Goal: Task Accomplishment & Management: Use online tool/utility

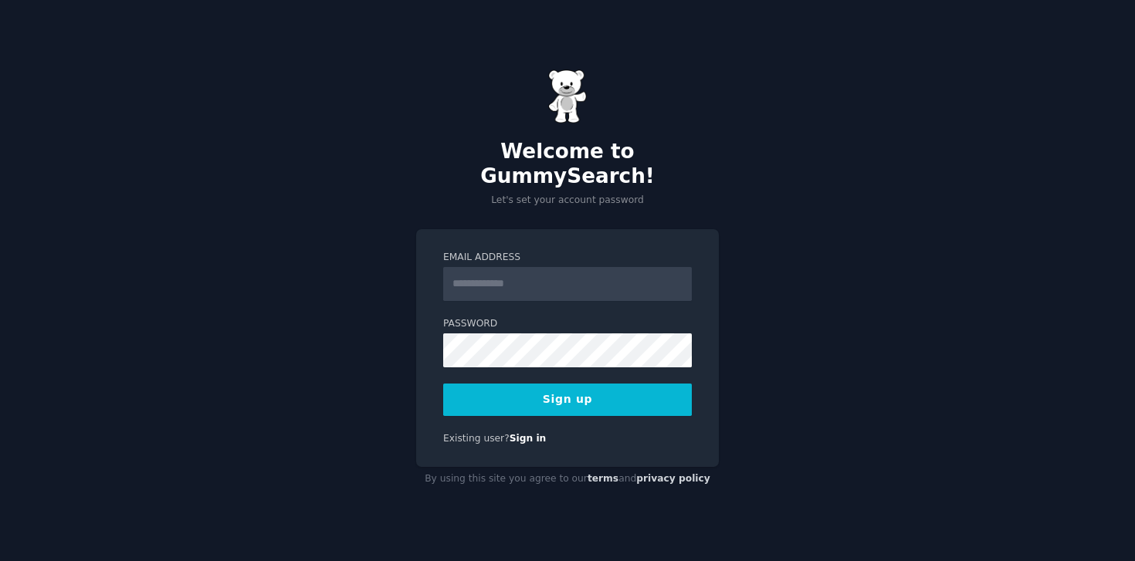
type input "**********"
click at [577, 251] on label "Email Address" at bounding box center [567, 258] width 249 height 14
click at [577, 267] on input "**********" at bounding box center [567, 284] width 249 height 34
click at [590, 391] on button "Sign up" at bounding box center [567, 400] width 249 height 32
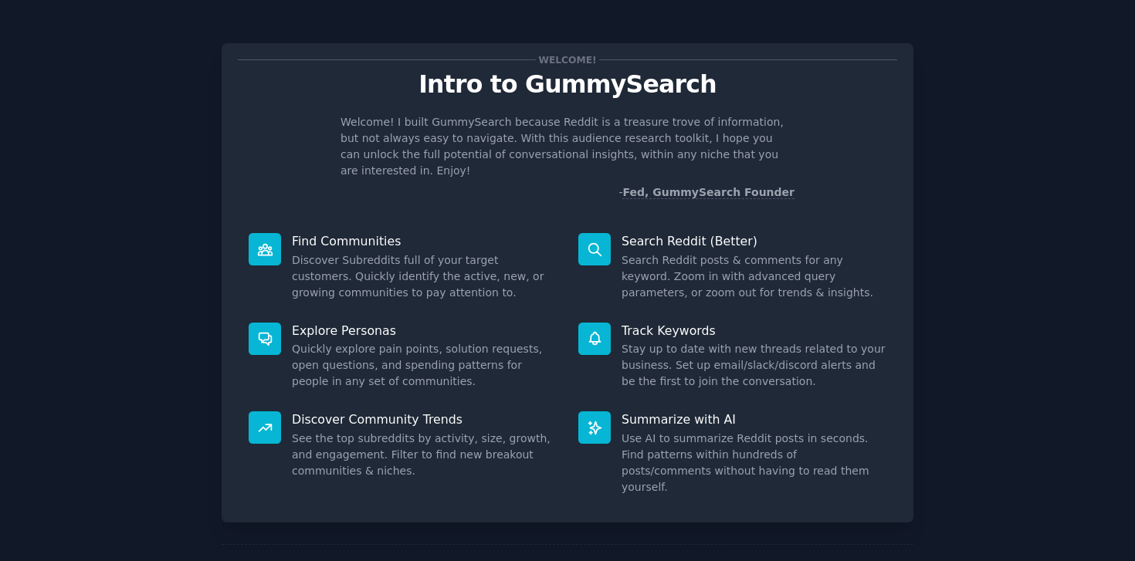
scroll to position [42, 0]
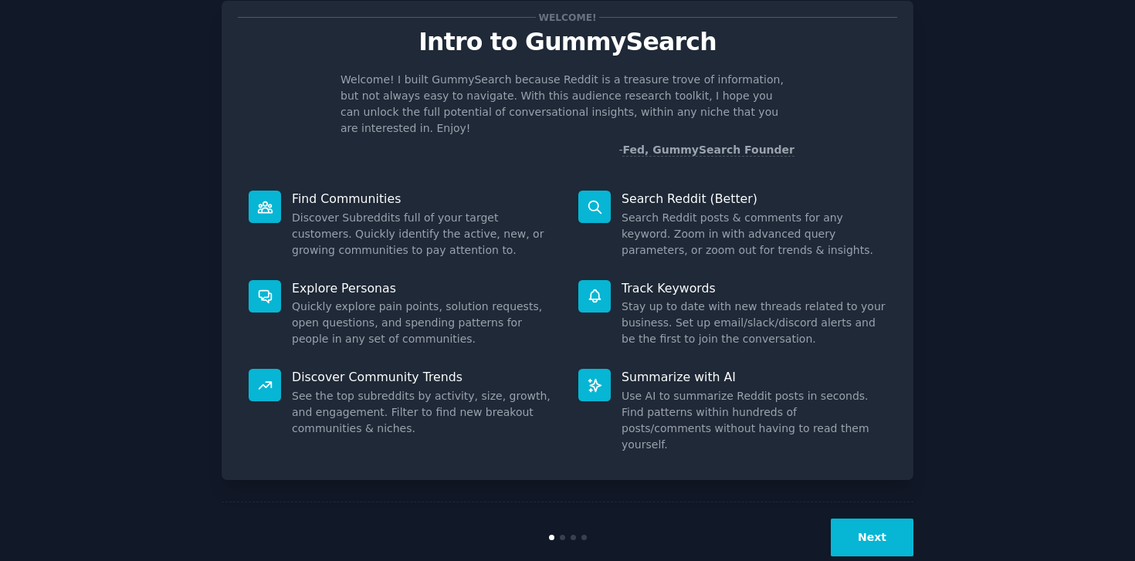
click at [868, 519] on button "Next" at bounding box center [872, 538] width 83 height 38
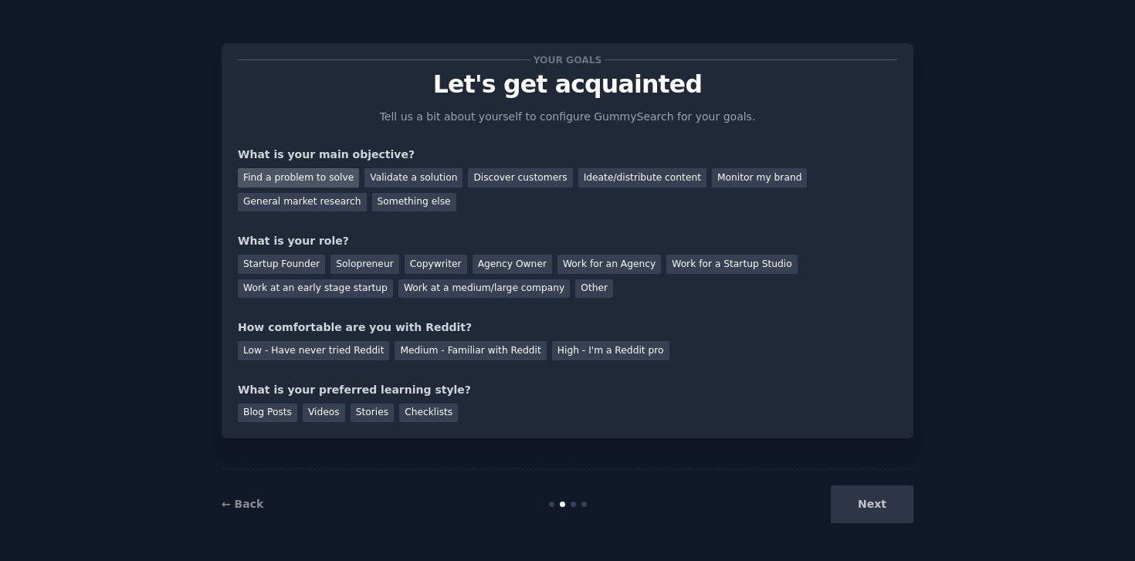
click at [333, 176] on div "Find a problem to solve" at bounding box center [298, 177] width 121 height 19
click at [429, 178] on div "Validate a solution" at bounding box center [413, 177] width 98 height 19
click at [276, 178] on div "Find a problem to solve" at bounding box center [298, 177] width 121 height 19
click at [859, 501] on div "Next" at bounding box center [797, 505] width 231 height 38
click at [355, 266] on div "Solopreneur" at bounding box center [364, 264] width 68 height 19
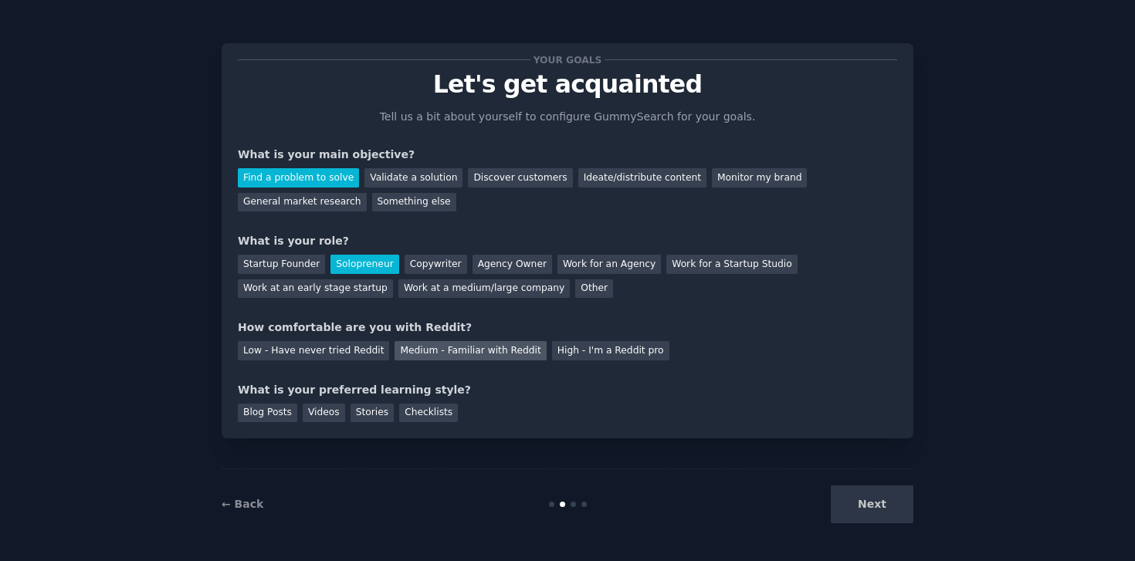
click at [450, 344] on div "Medium - Familiar with Reddit" at bounding box center [469, 350] width 151 height 19
click at [419, 415] on div "Checklists" at bounding box center [428, 413] width 59 height 19
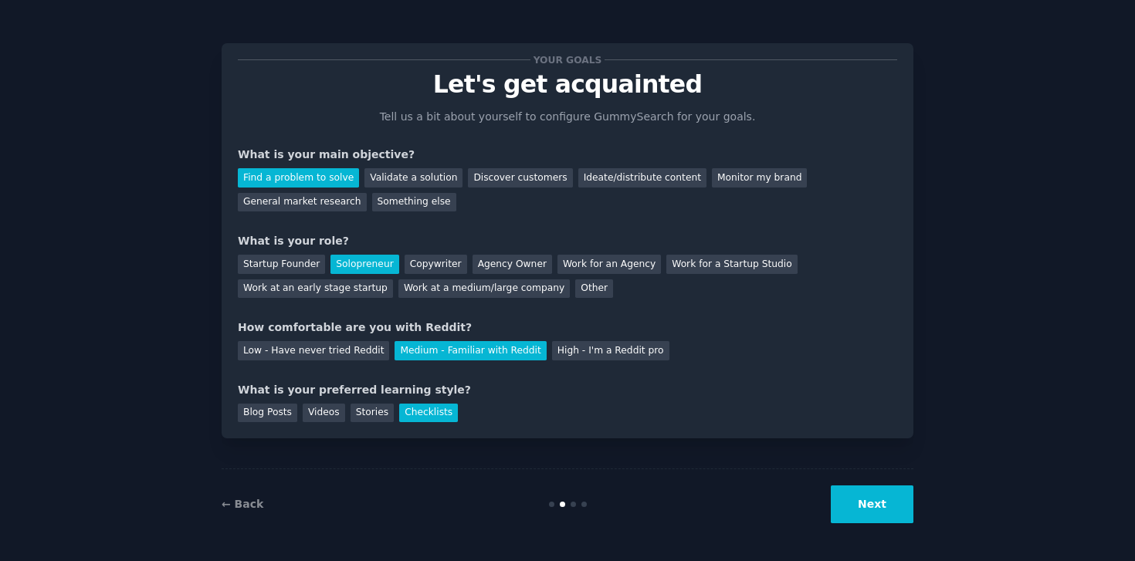
click at [879, 513] on button "Next" at bounding box center [872, 505] width 83 height 38
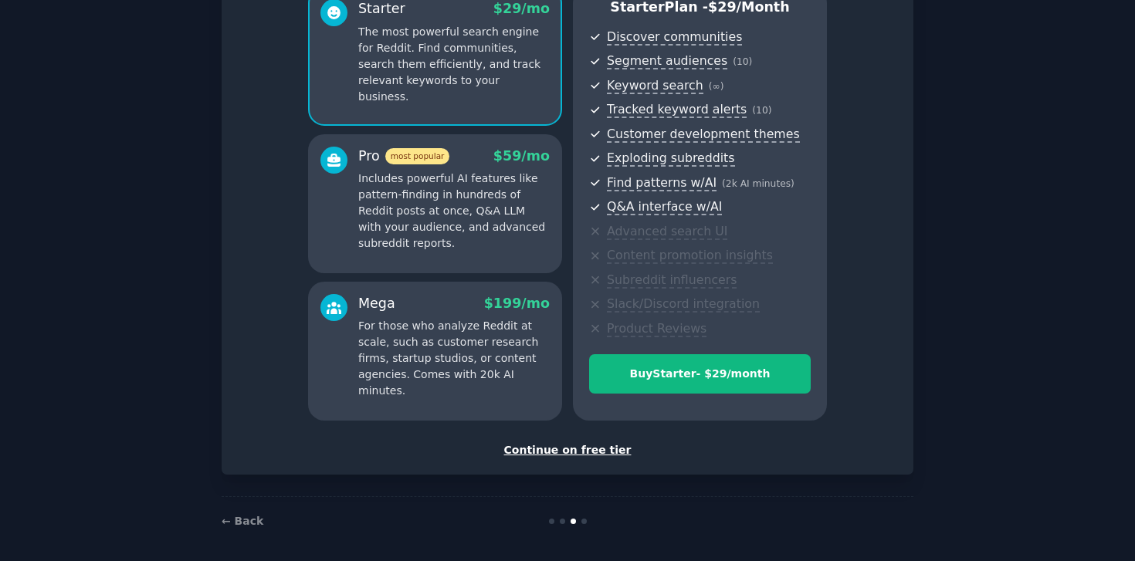
scroll to position [157, 0]
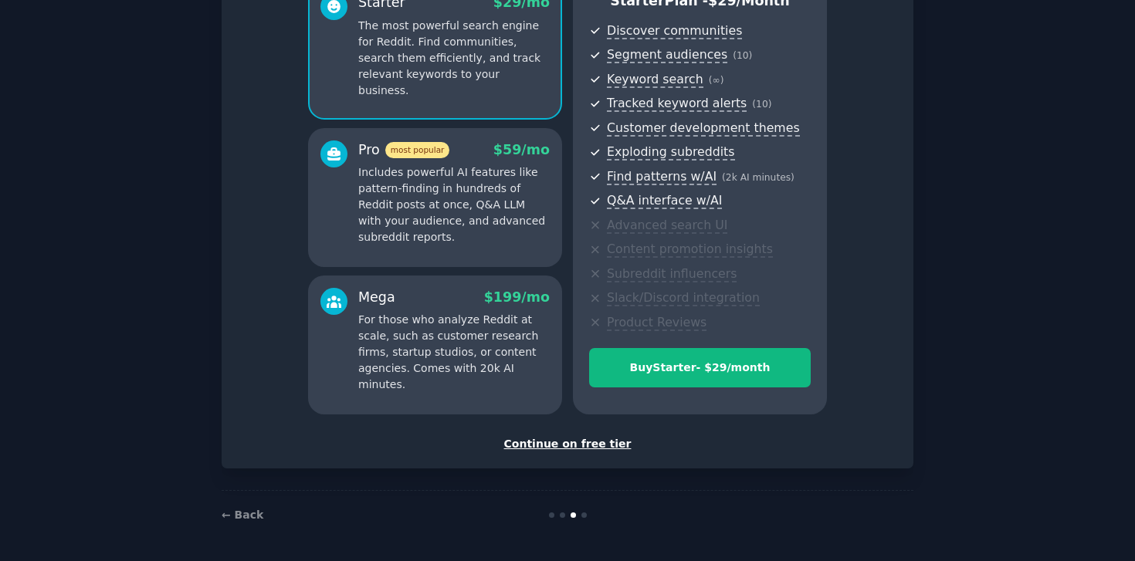
click at [589, 445] on div "Continue on free tier" at bounding box center [567, 444] width 659 height 16
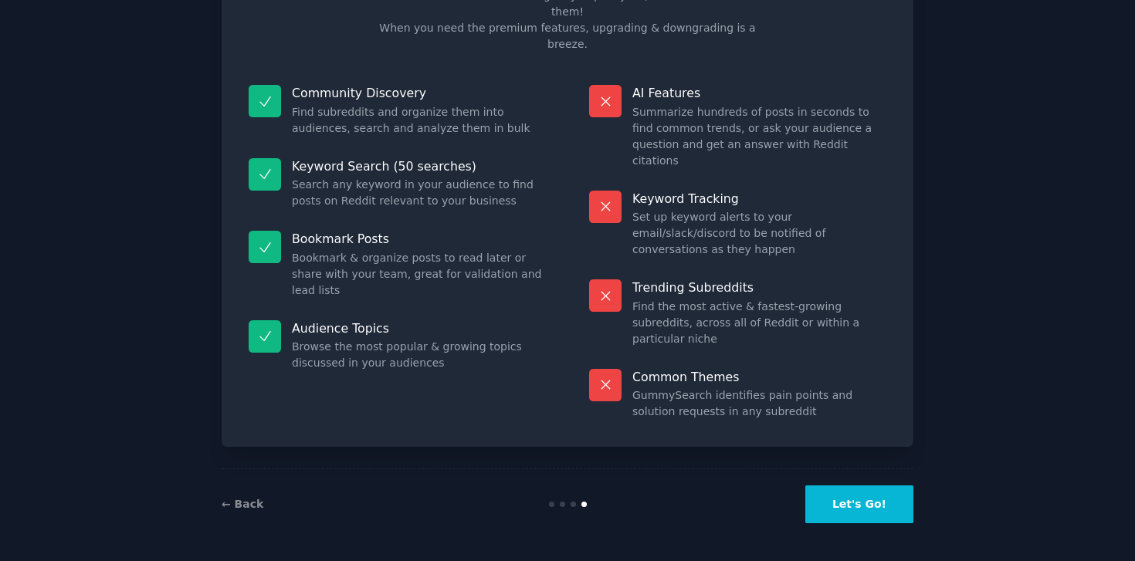
scroll to position [40, 0]
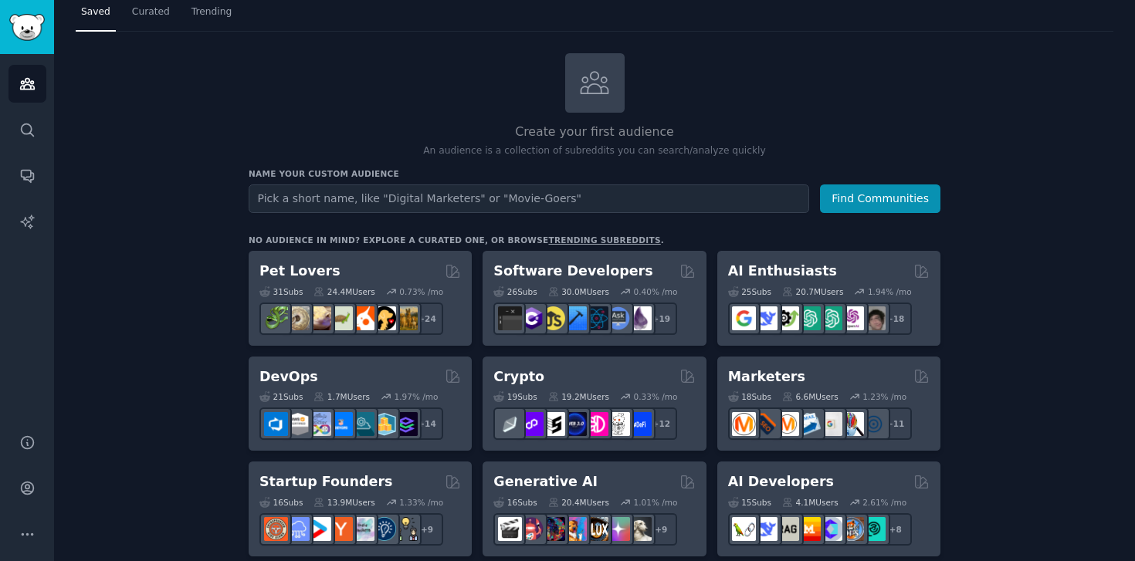
scroll to position [46, 0]
click at [548, 235] on link "trending subreddits" at bounding box center [604, 239] width 112 height 9
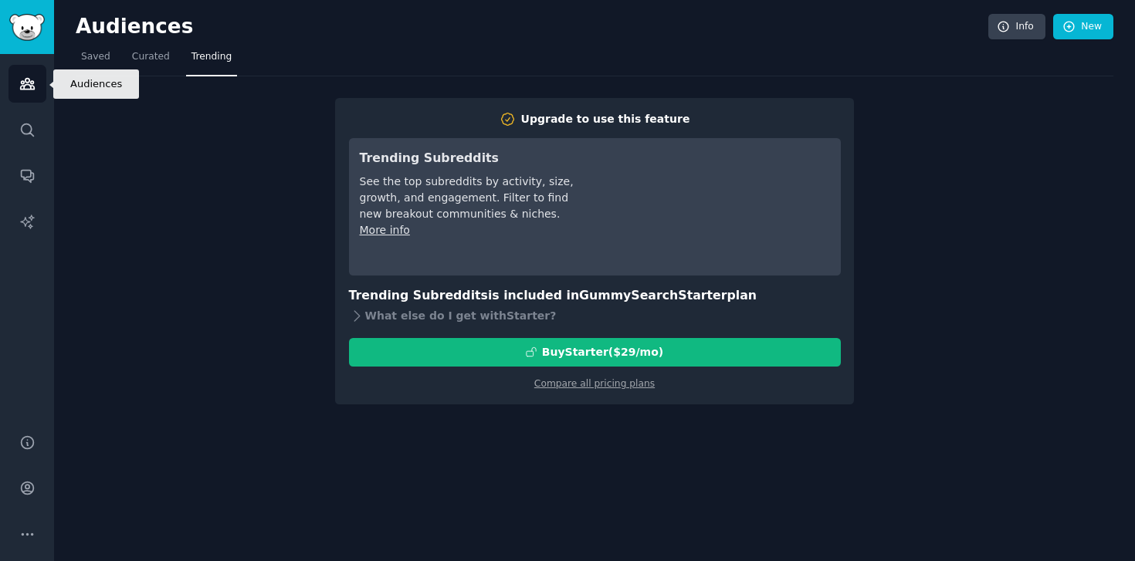
click at [22, 85] on icon "Sidebar" at bounding box center [27, 84] width 16 height 16
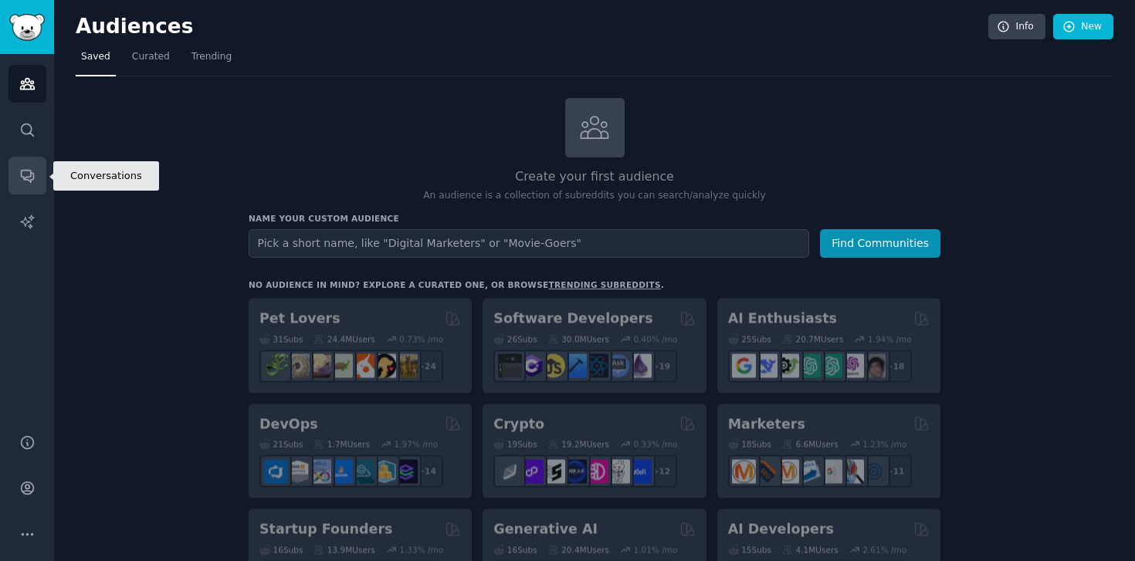
click at [34, 167] on link "Conversations" at bounding box center [27, 176] width 38 height 38
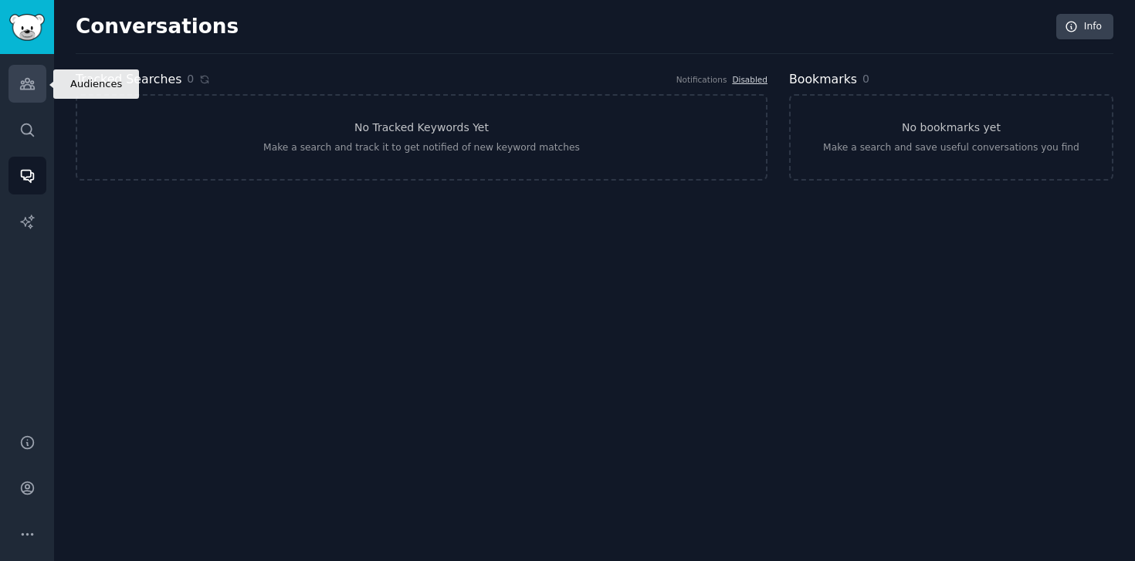
click at [17, 74] on link "Audiences" at bounding box center [27, 84] width 38 height 38
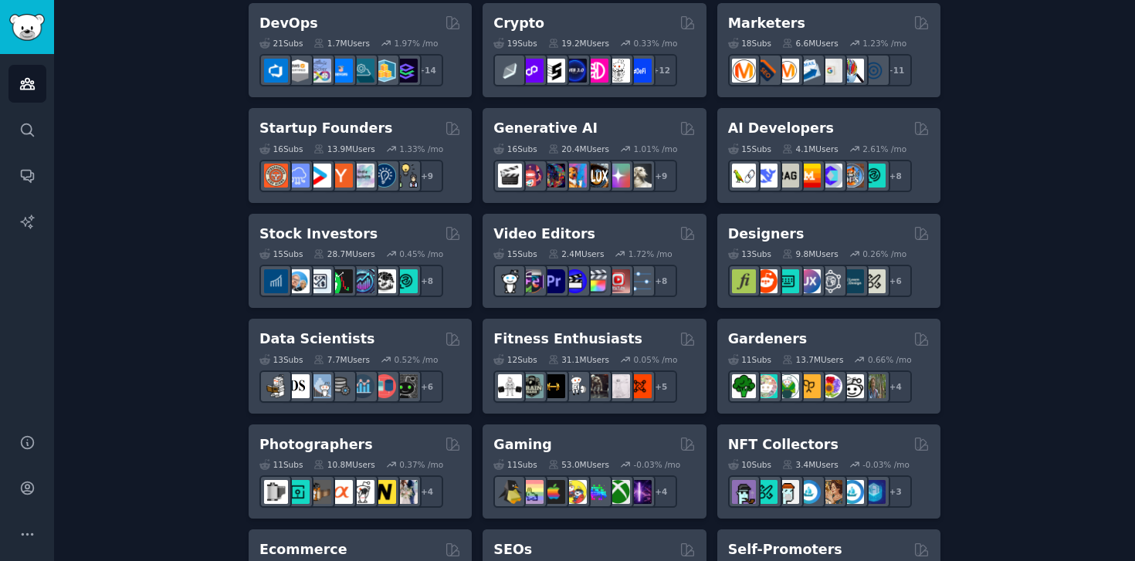
scroll to position [400, 0]
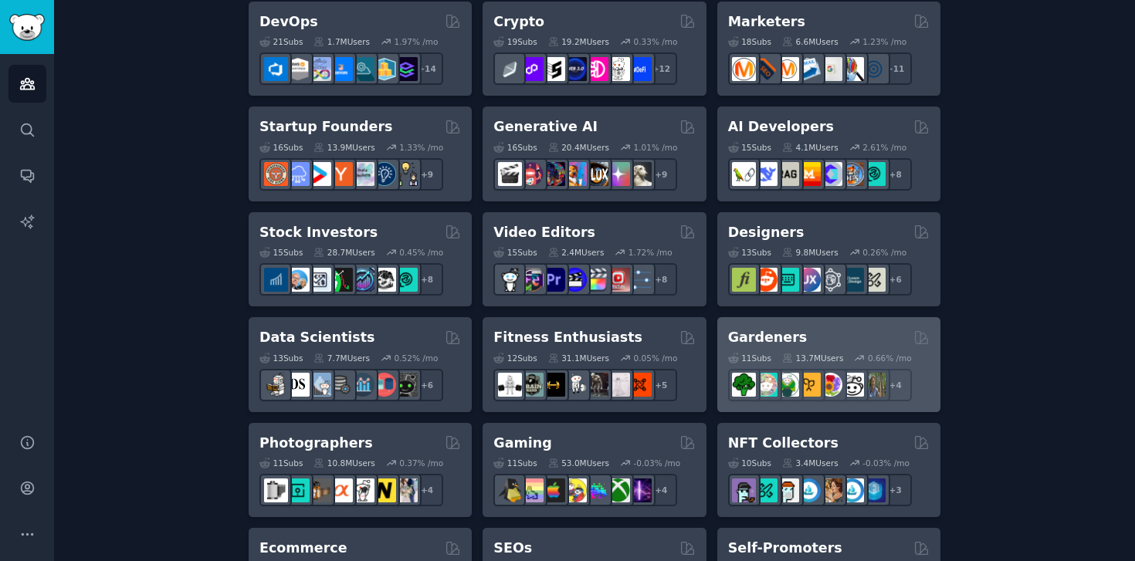
click at [855, 332] on div "Gardeners" at bounding box center [828, 337] width 201 height 19
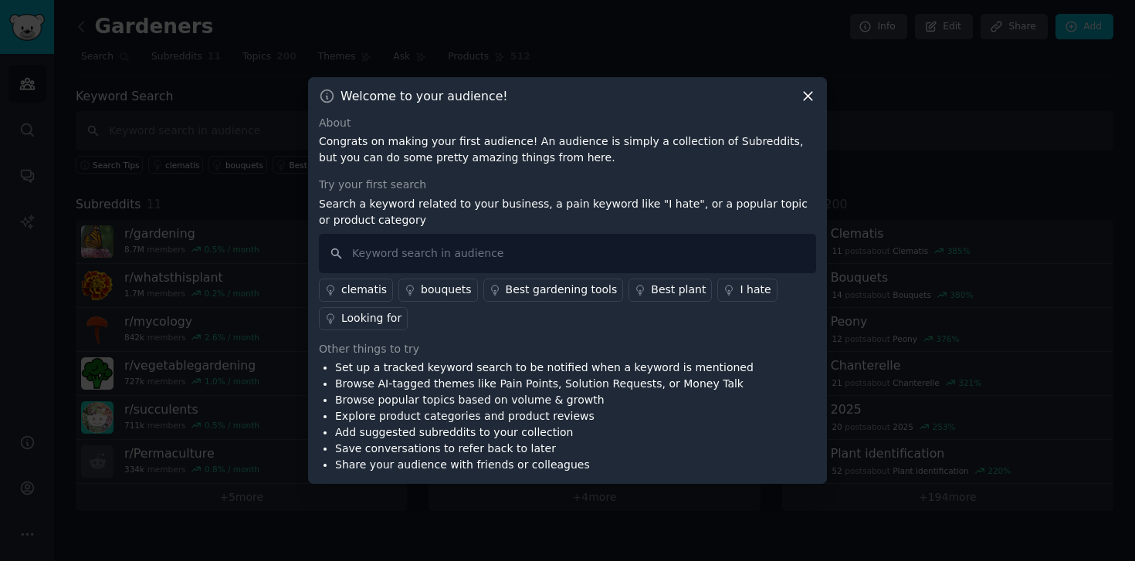
click at [814, 91] on icon at bounding box center [808, 96] width 16 height 16
